Goal: Navigation & Orientation: Find specific page/section

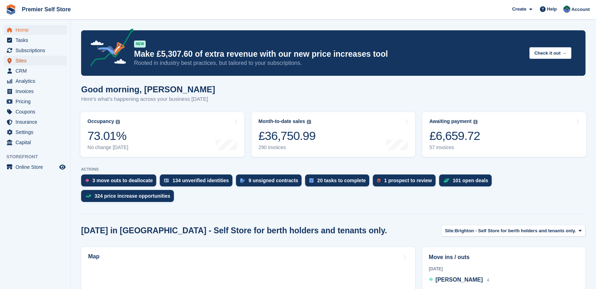
click at [22, 60] on span "Sites" at bounding box center [37, 61] width 42 height 10
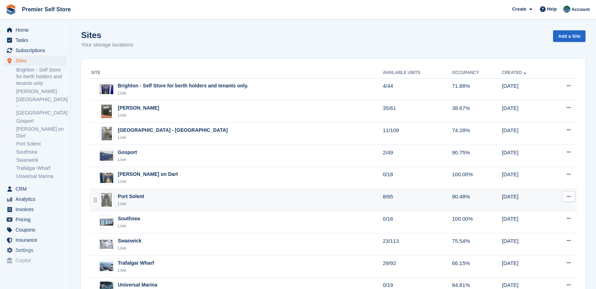
scroll to position [31, 0]
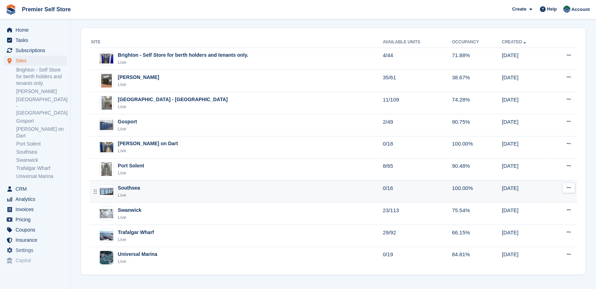
click at [126, 188] on div "Southsea" at bounding box center [129, 188] width 22 height 7
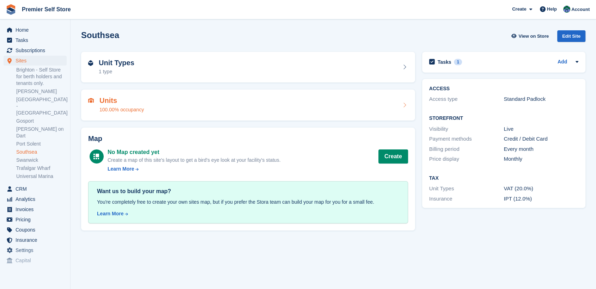
click at [167, 105] on div "Units 100.00% occupancy" at bounding box center [248, 105] width 320 height 17
